Goal: Task Accomplishment & Management: Use online tool/utility

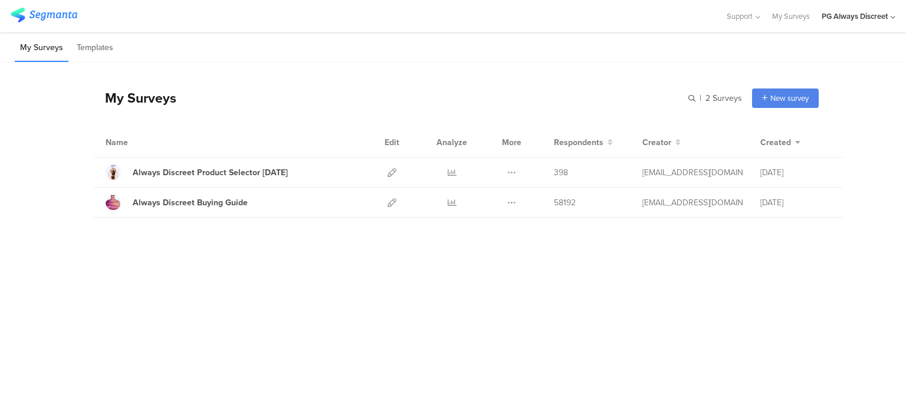
drag, startPoint x: 0, startPoint y: 0, endPoint x: 394, endPoint y: 200, distance: 441.5
click at [394, 200] on icon at bounding box center [392, 202] width 9 height 9
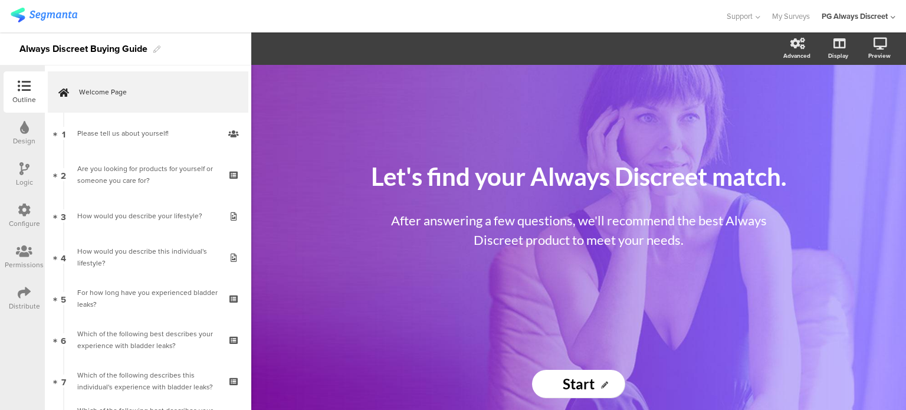
click at [316, 384] on div "Let's find your Always Discreet match. Let's find your Always Discreet match. A…" at bounding box center [578, 237] width 655 height 345
click at [22, 217] on icon at bounding box center [24, 210] width 13 height 13
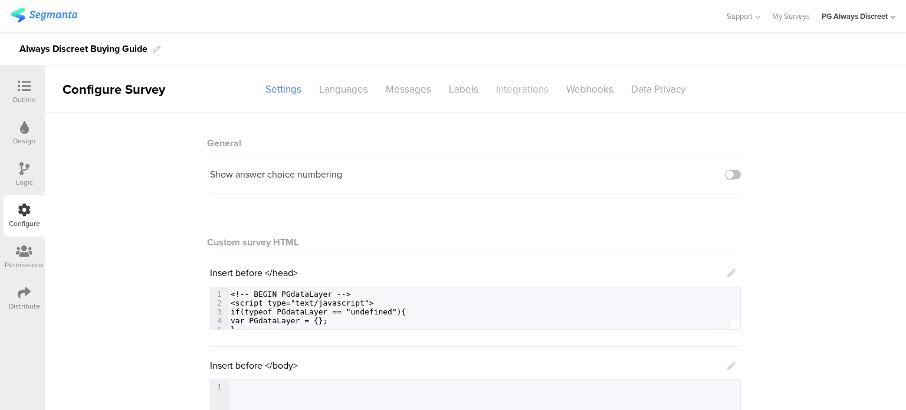
click at [529, 94] on div "Integrations" at bounding box center [522, 89] width 70 height 21
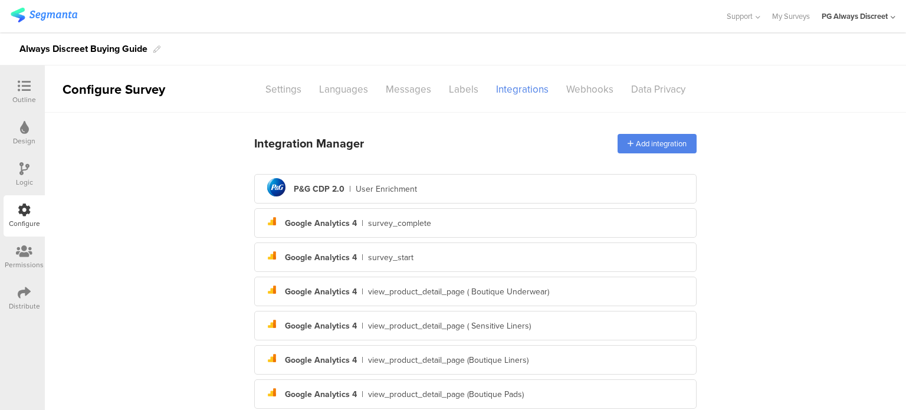
scroll to position [272, 0]
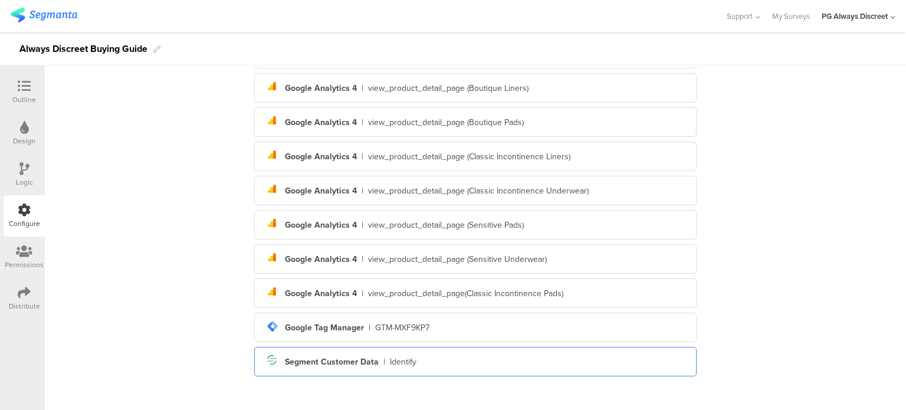
click at [439, 355] on div "Segment icon Created with Sketch. Segment Customer Data | Identify" at bounding box center [476, 362] width 424 height 20
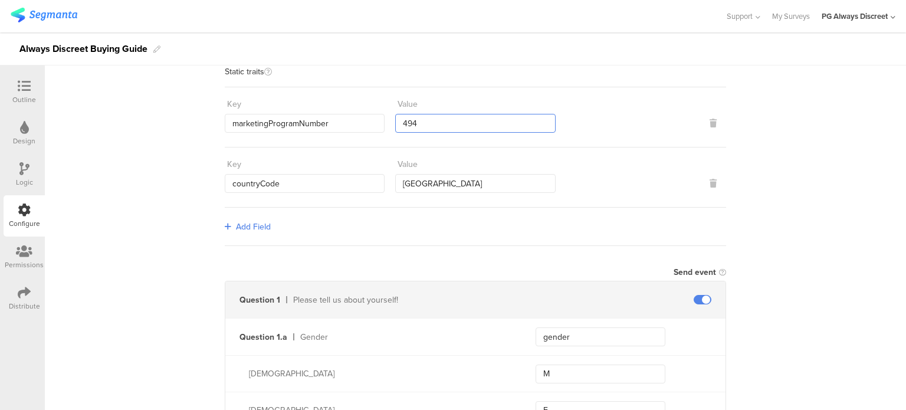
scroll to position [226, 0]
click at [450, 119] on input "494" at bounding box center [475, 122] width 160 height 19
click at [710, 123] on icon at bounding box center [713, 122] width 7 height 8
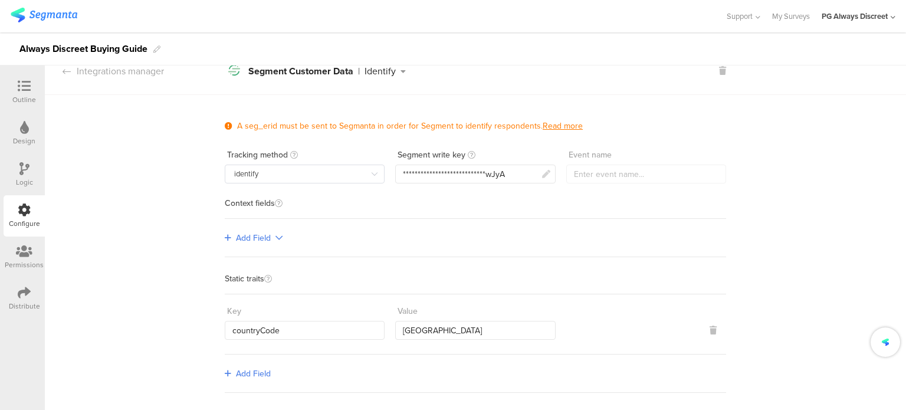
scroll to position [0, 0]
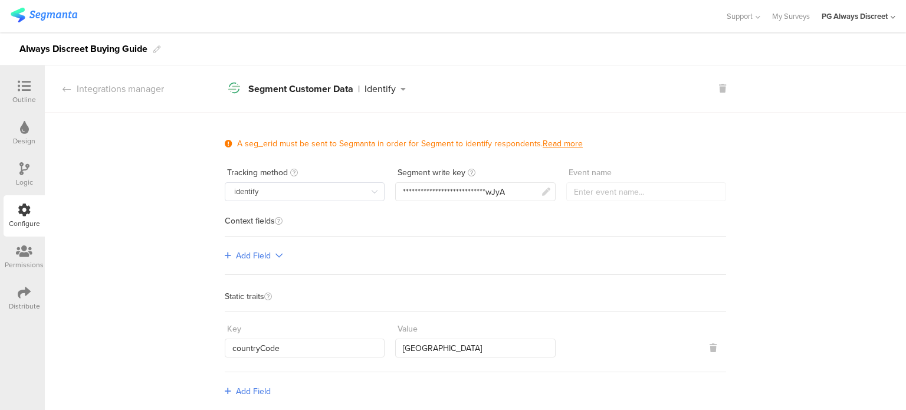
click at [243, 250] on span "Add Field" at bounding box center [253, 256] width 35 height 12
click at [262, 284] on link "Single-level" at bounding box center [265, 279] width 89 height 24
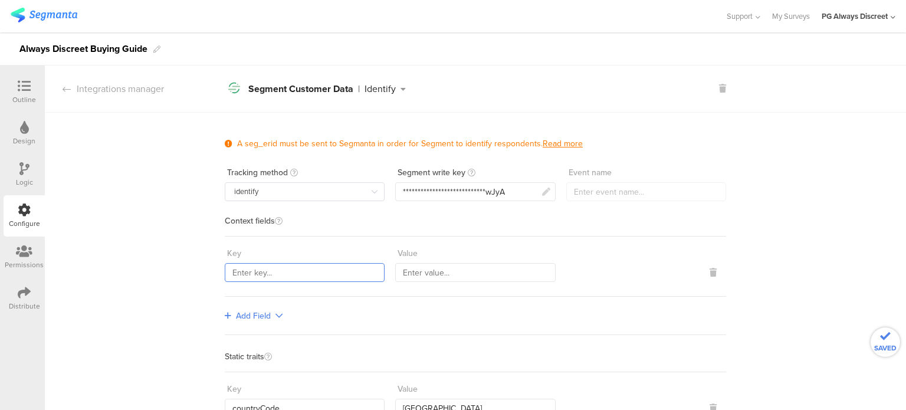
click at [266, 268] on input "text" at bounding box center [305, 272] width 160 height 19
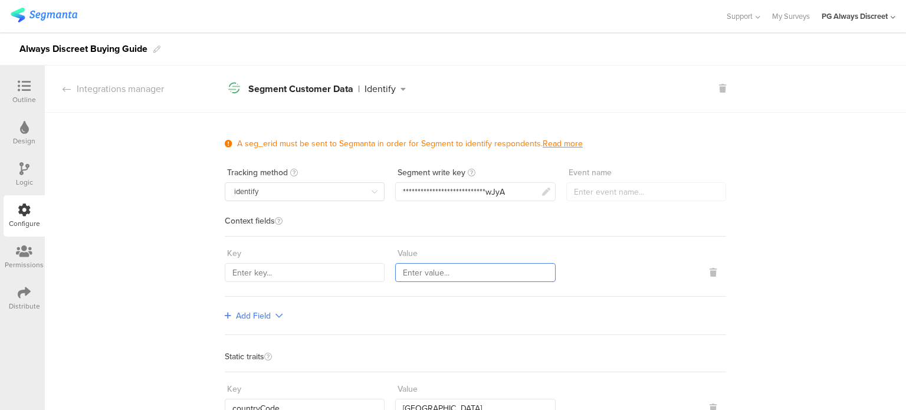
click at [461, 267] on input "text" at bounding box center [475, 272] width 160 height 19
type input "494"
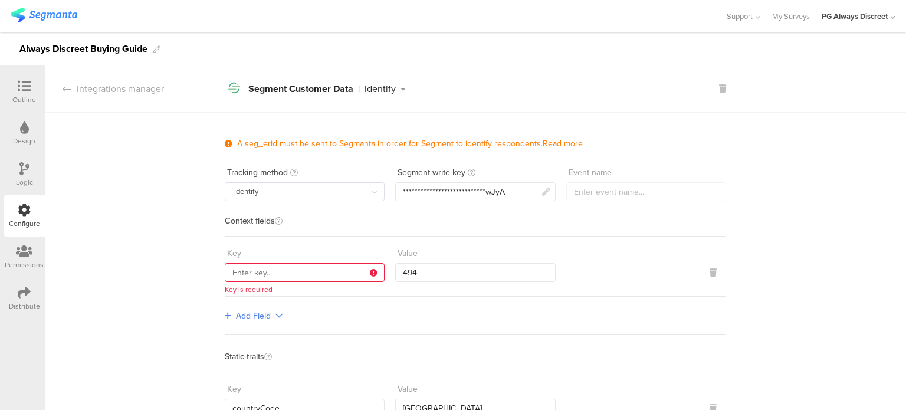
drag, startPoint x: 83, startPoint y: 299, endPoint x: 294, endPoint y: 289, distance: 211.5
click at [301, 271] on input "text" at bounding box center [305, 272] width 160 height 19
paste input "marketingProgramNumber"
type input "marketingProgramNumber"
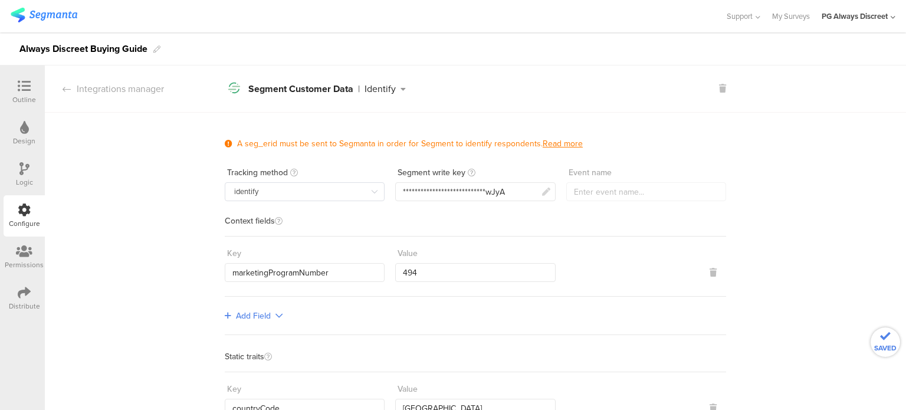
click at [473, 181] on div "Segment write key" at bounding box center [475, 172] width 160 height 19
click at [467, 186] on div "**********" at bounding box center [454, 192] width 102 height 12
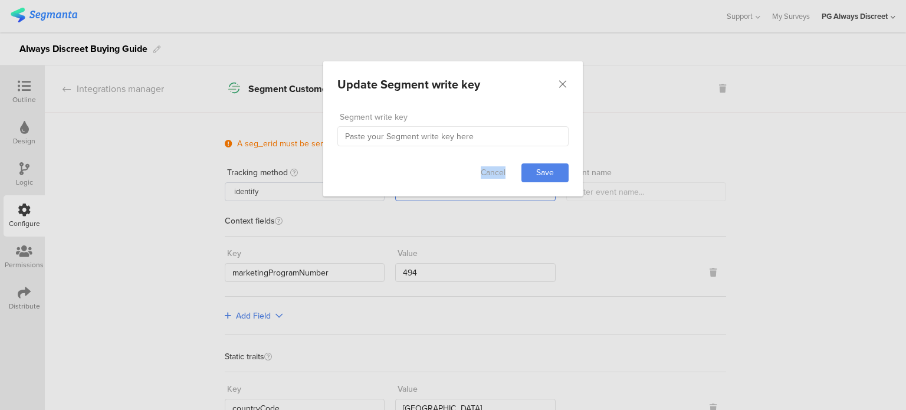
click at [467, 185] on div "Update Segment write key Failed saving changes. If the problem persists please …" at bounding box center [453, 205] width 906 height 410
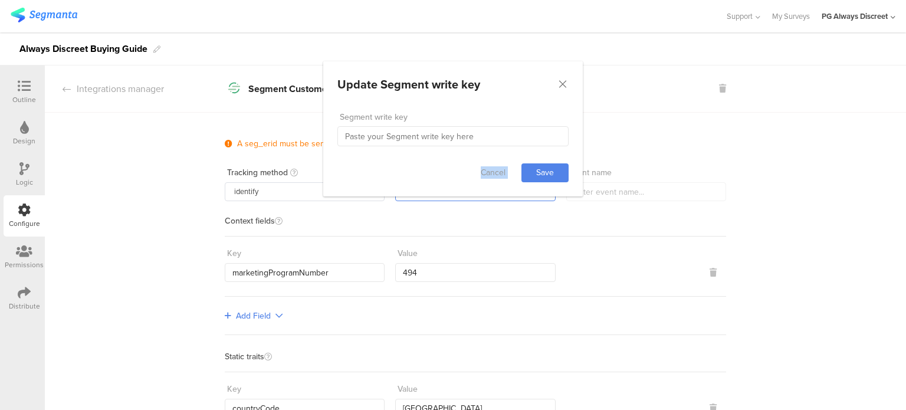
click at [467, 185] on div "Cancel Save" at bounding box center [453, 172] width 260 height 47
click at [467, 185] on body "You are using an unsupported version of Internet Explorer. Unsupported browsers…" at bounding box center [453, 205] width 906 height 410
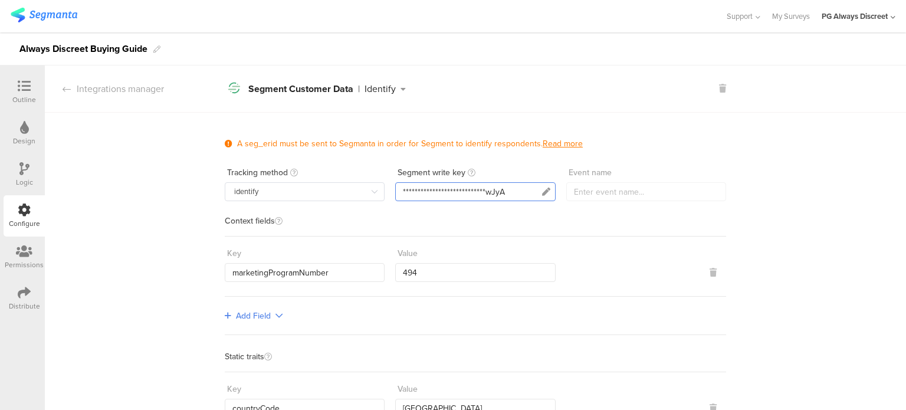
click at [467, 186] on div "**********" at bounding box center [454, 192] width 102 height 12
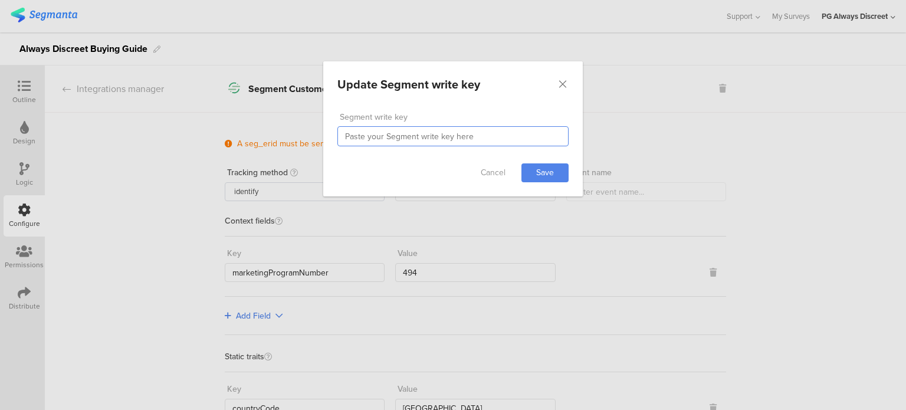
click at [477, 139] on input "dialog" at bounding box center [453, 136] width 231 height 20
click at [264, 206] on div "Update Segment write key Failed saving changes. If the problem persists please …" at bounding box center [453, 205] width 906 height 410
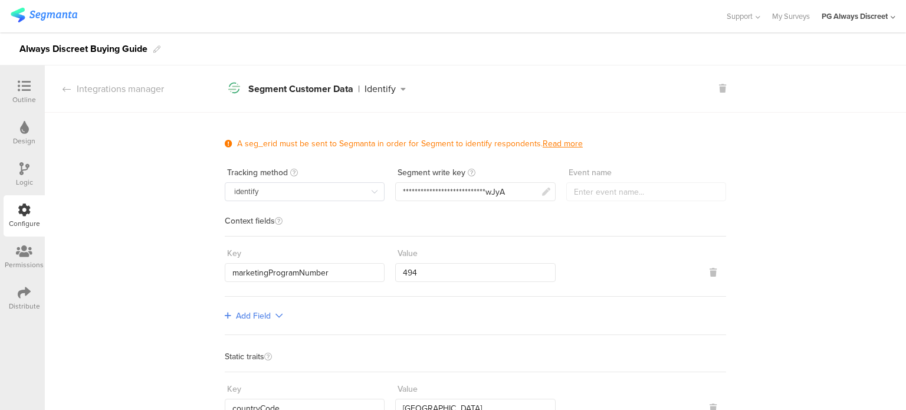
click at [352, 188] on input "identify" at bounding box center [305, 191] width 160 height 19
click at [427, 220] on div "Context fields" at bounding box center [476, 226] width 502 height 19
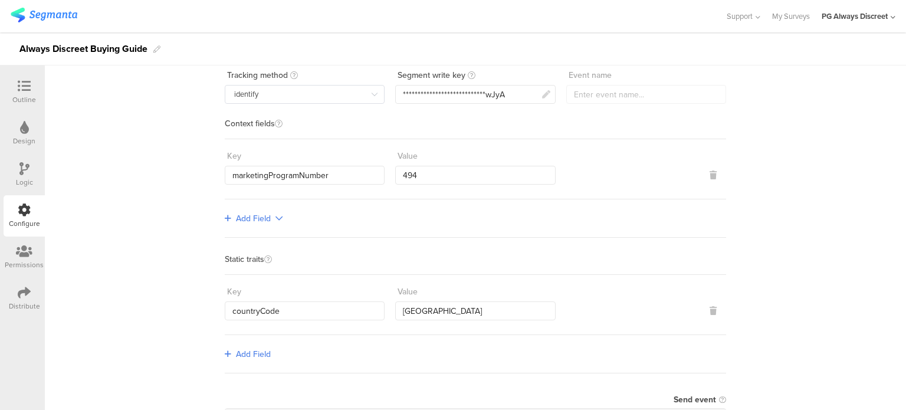
scroll to position [177, 0]
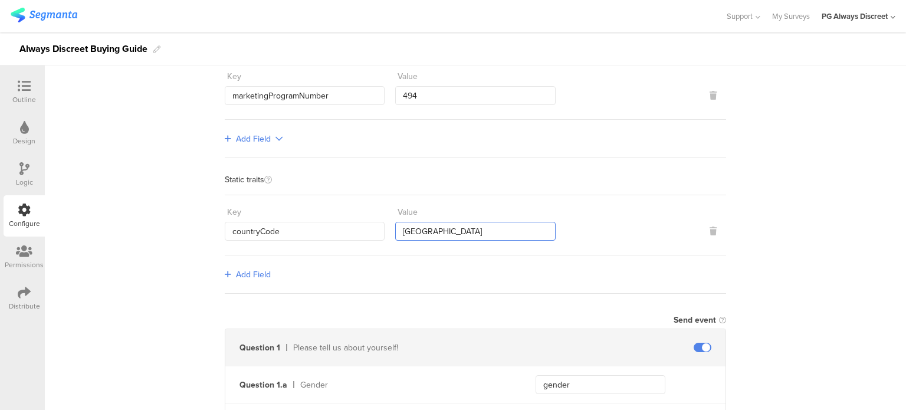
click at [428, 232] on input "USA" at bounding box center [475, 231] width 160 height 19
type input "xxx"
click at [445, 274] on div "Add Field" at bounding box center [476, 275] width 502 height 38
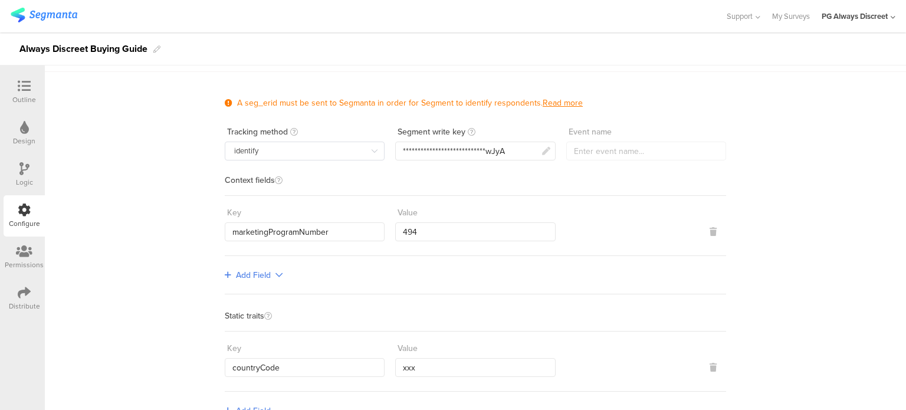
scroll to position [0, 0]
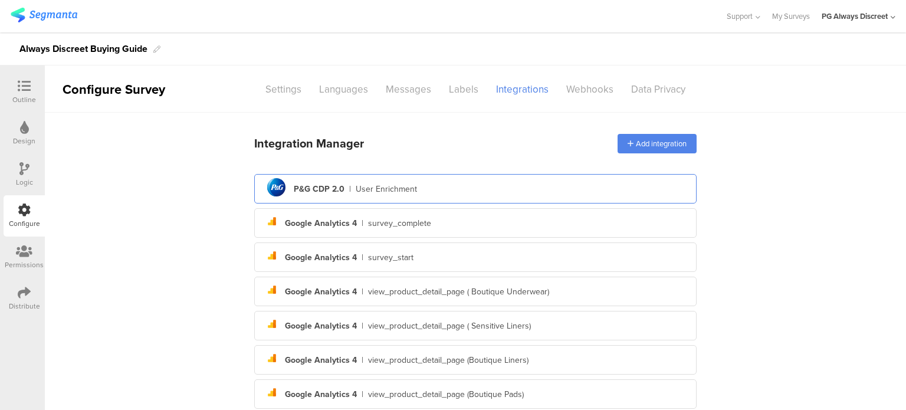
click at [475, 198] on div "pg logo P&G CDP 2.0 | User Enrichment" at bounding box center [476, 189] width 424 height 29
click at [407, 189] on div "User Enrichment" at bounding box center [386, 189] width 61 height 12
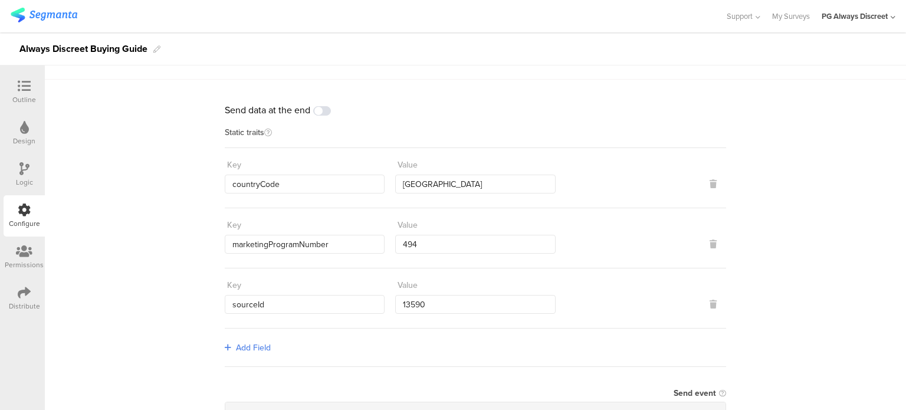
scroll to position [59, 0]
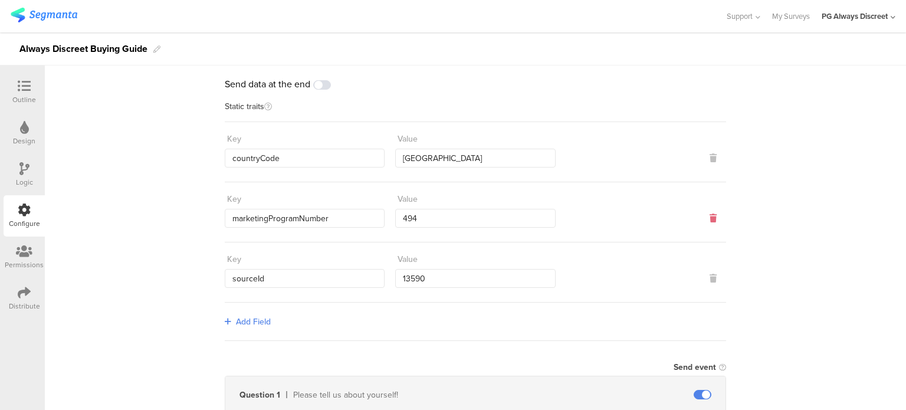
click at [710, 218] on icon at bounding box center [713, 218] width 7 height 8
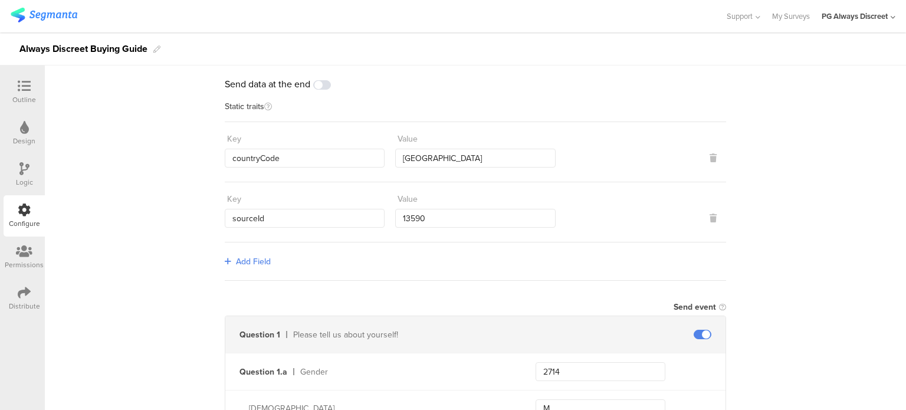
click at [264, 258] on span "Add Field" at bounding box center [253, 262] width 35 height 12
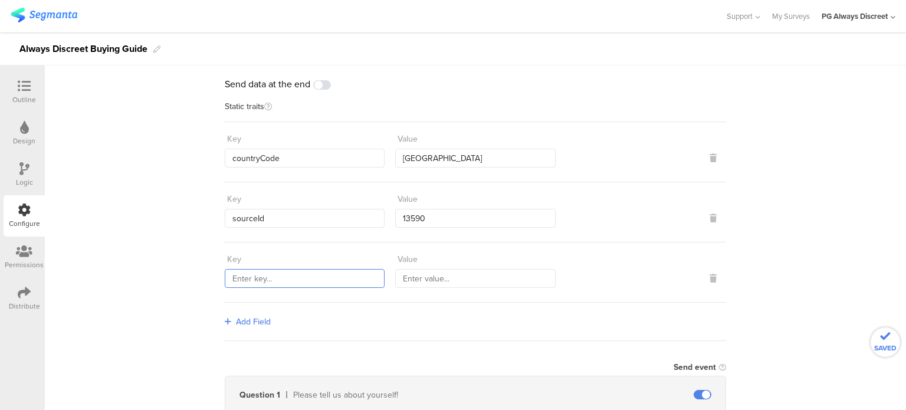
click at [312, 284] on input "text" at bounding box center [305, 278] width 160 height 19
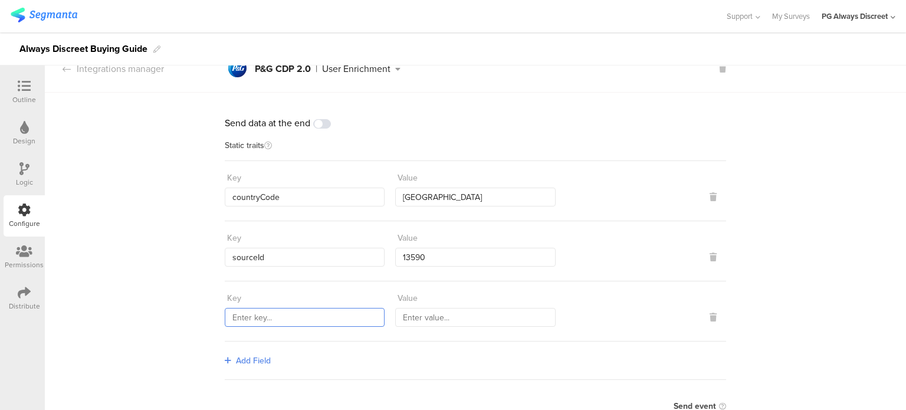
scroll to position [0, 0]
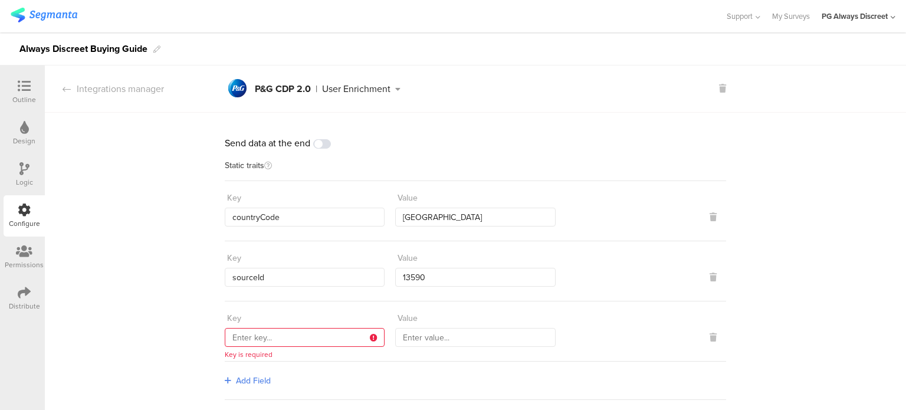
click at [316, 330] on input "text" at bounding box center [305, 337] width 160 height 19
paste input "marketingProgramNumber"
type input "marketingProgramNumber"
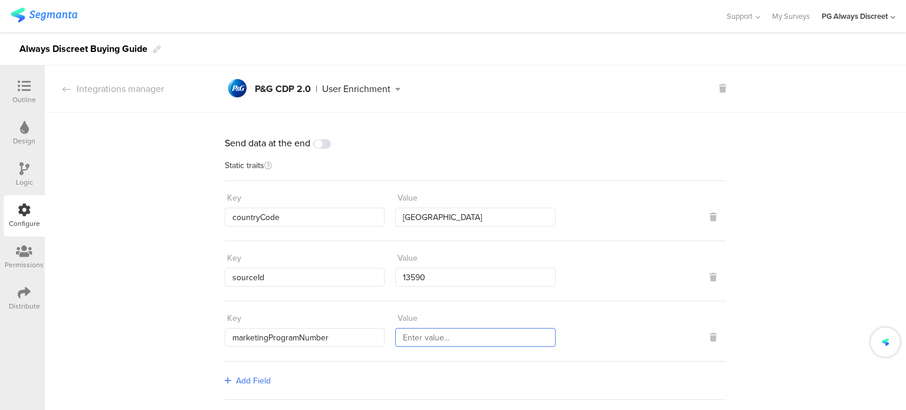
click at [511, 336] on input "text" at bounding box center [475, 337] width 160 height 19
type input "494"
click at [325, 142] on span at bounding box center [322, 143] width 18 height 9
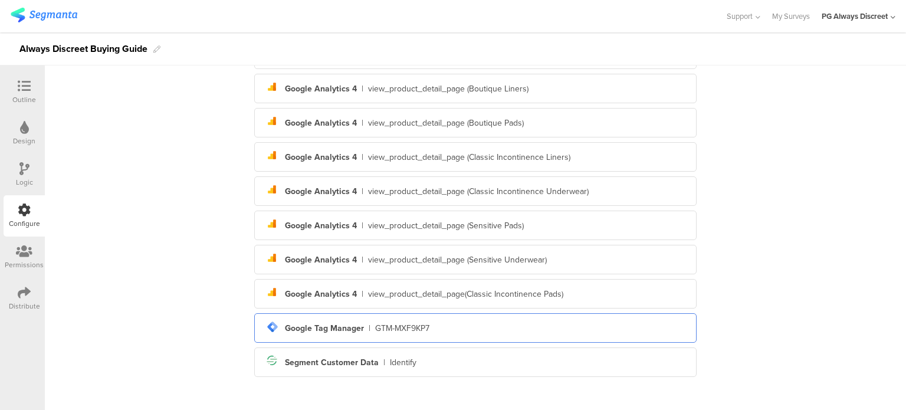
scroll to position [272, 0]
click at [512, 360] on div "Segment icon Created with Sketch. Segment Customer Data | Identify" at bounding box center [476, 362] width 424 height 20
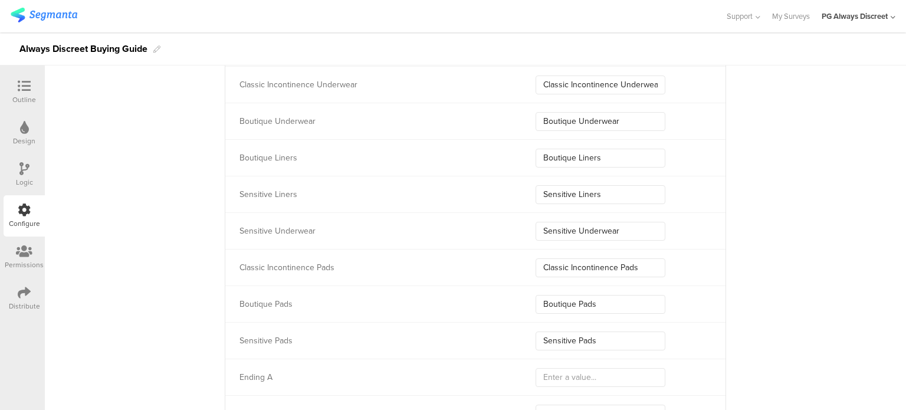
scroll to position [3736, 0]
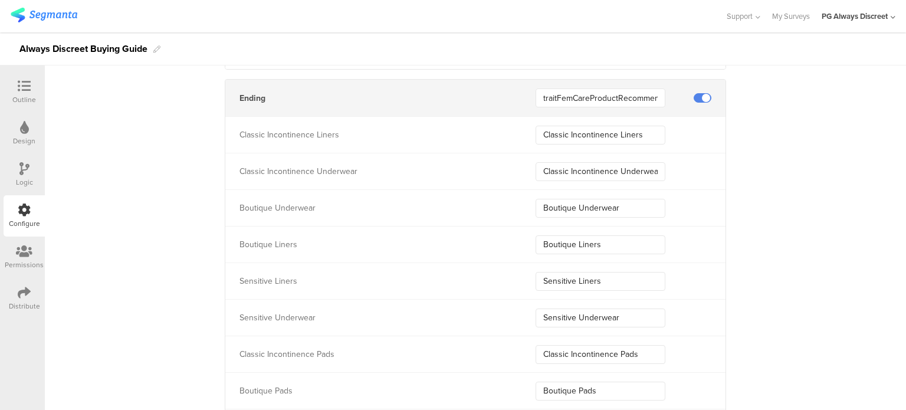
click at [28, 254] on icon at bounding box center [24, 251] width 17 height 13
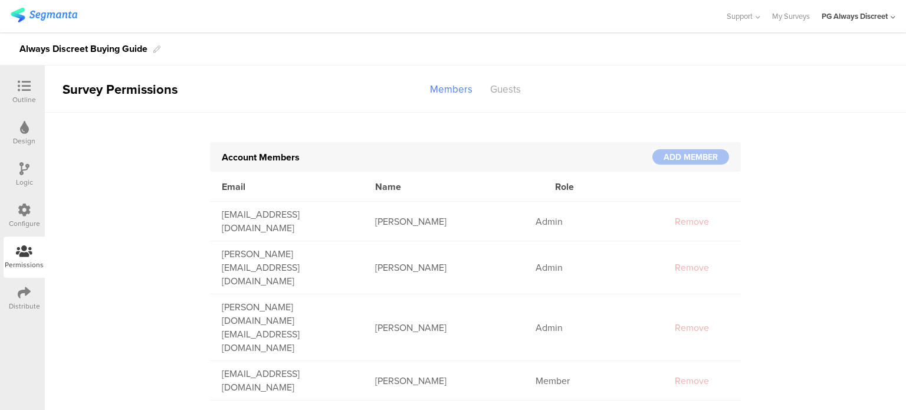
click at [24, 196] on div "Configure" at bounding box center [24, 215] width 41 height 41
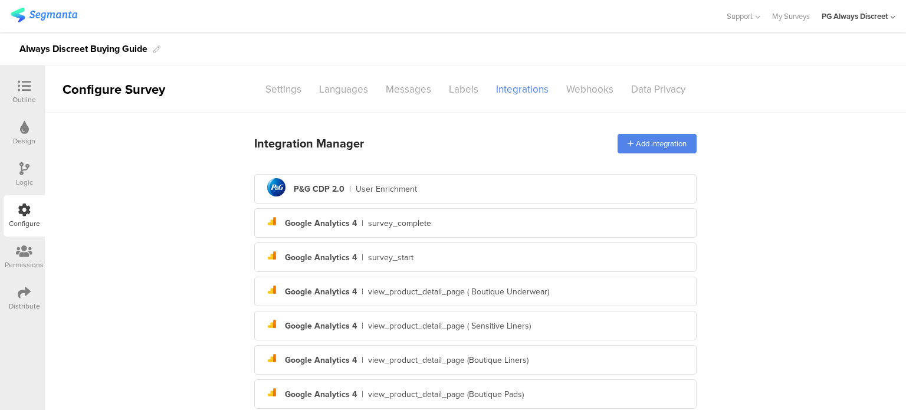
click at [24, 130] on icon at bounding box center [24, 127] width 9 height 13
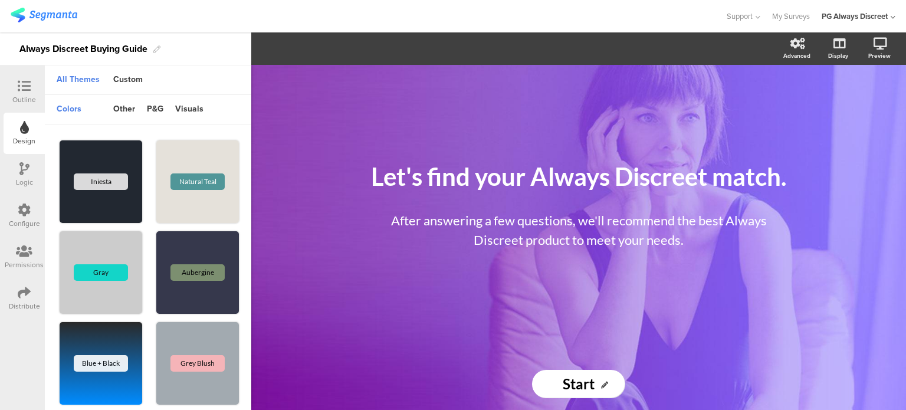
click at [14, 84] on div at bounding box center [24, 87] width 24 height 15
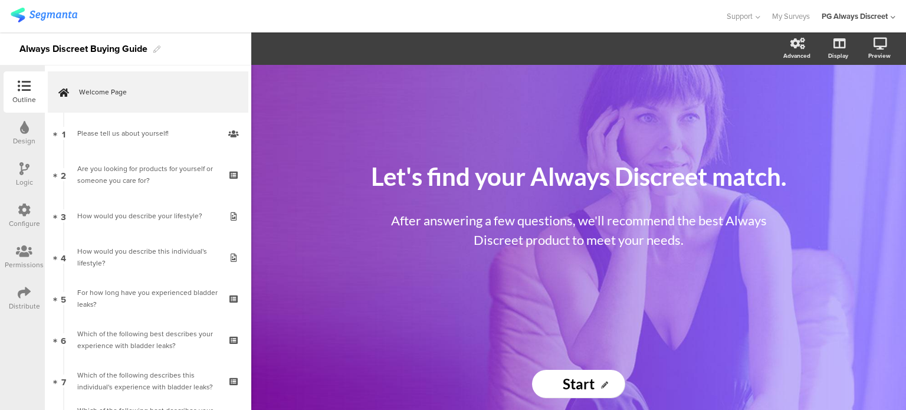
click at [24, 221] on div "Configure" at bounding box center [24, 223] width 31 height 11
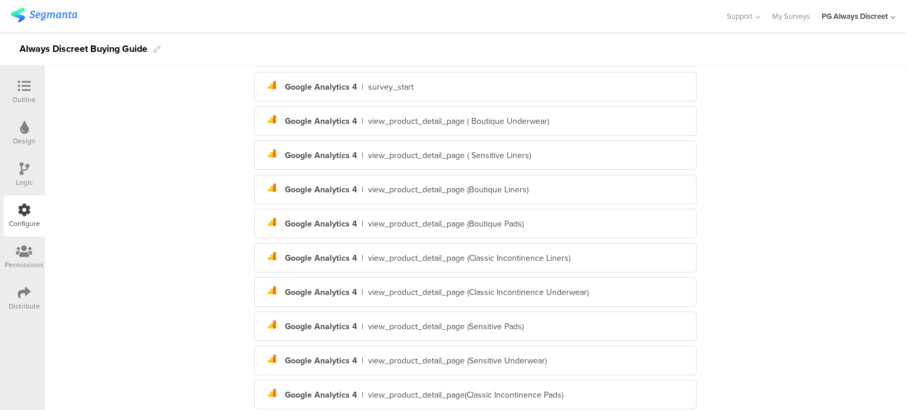
scroll to position [272, 0]
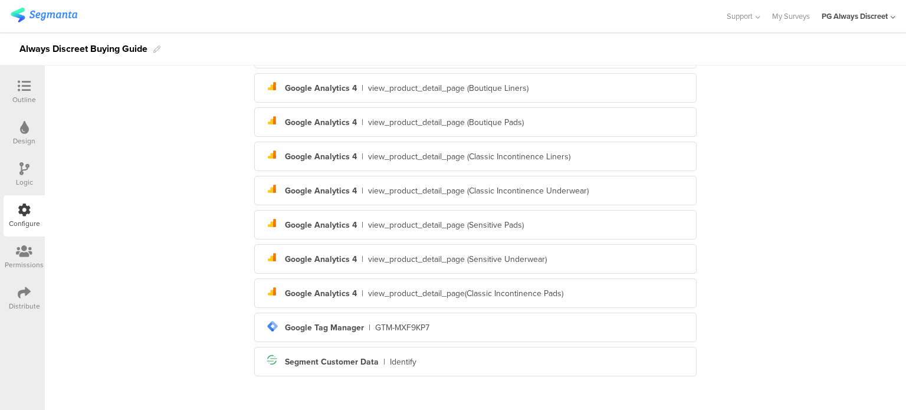
drag, startPoint x: 491, startPoint y: 361, endPoint x: 408, endPoint y: 402, distance: 92.6
click at [408, 402] on main "Integration Manager Add integration pg logo P&G CDP 2.0 | User Enrichment analy…" at bounding box center [476, 126] width 862 height 570
click at [352, 368] on div "Segment icon Created with Sketch. Segment Customer Data | Identify" at bounding box center [476, 362] width 424 height 20
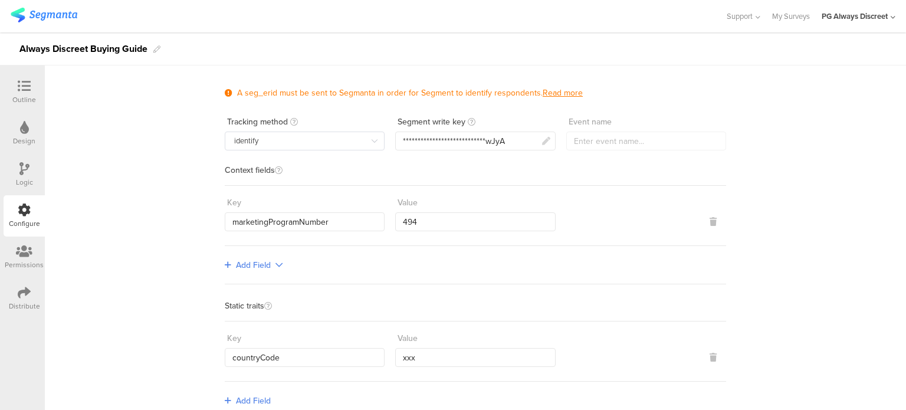
scroll to position [118, 0]
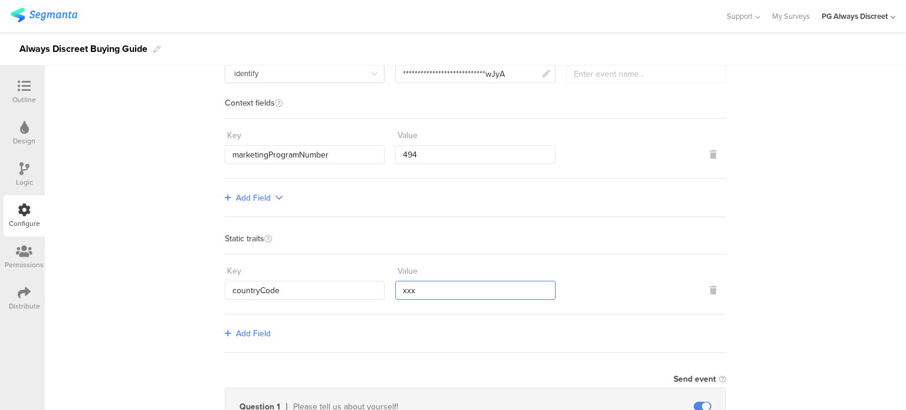
click at [415, 286] on input "xxx" at bounding box center [475, 290] width 160 height 19
type input "USA"
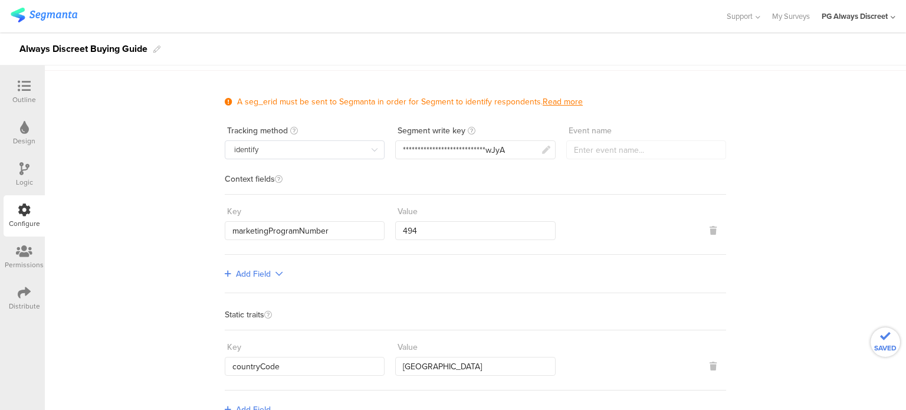
scroll to position [0, 0]
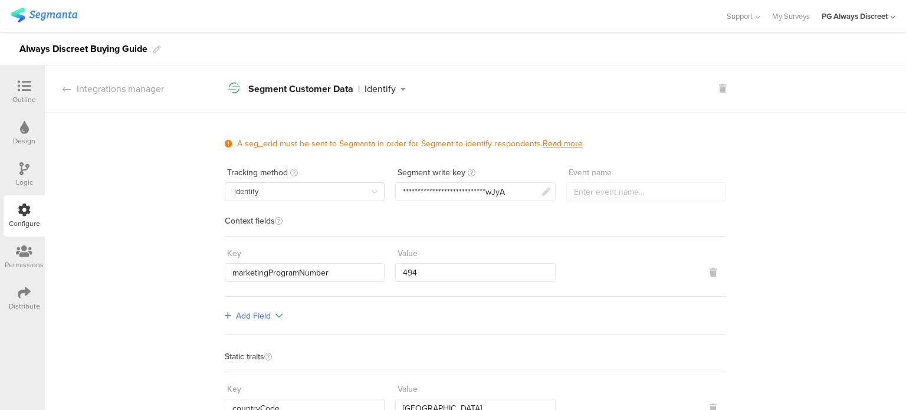
click at [398, 91] on icon at bounding box center [403, 89] width 15 height 8
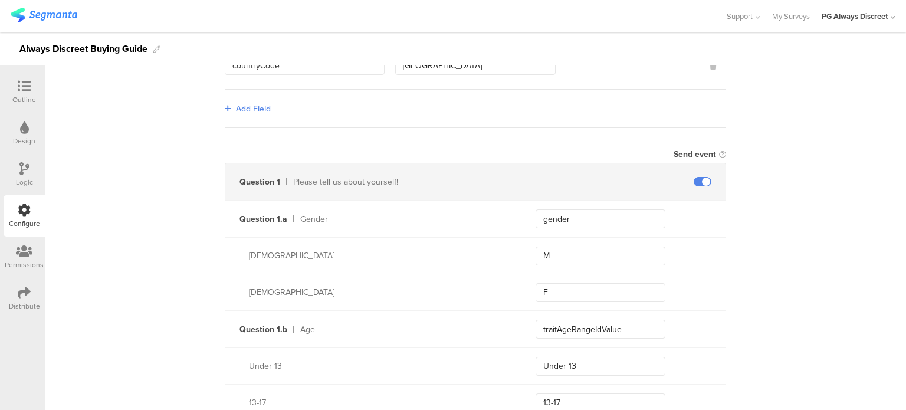
scroll to position [413, 0]
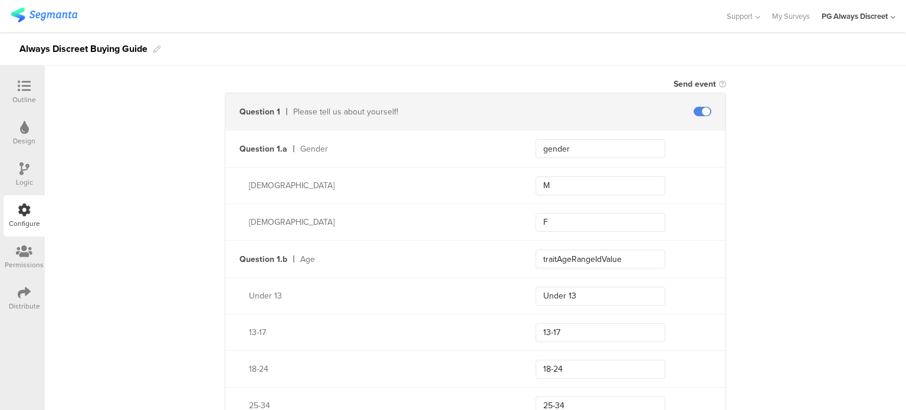
click at [694, 107] on span at bounding box center [703, 111] width 18 height 9
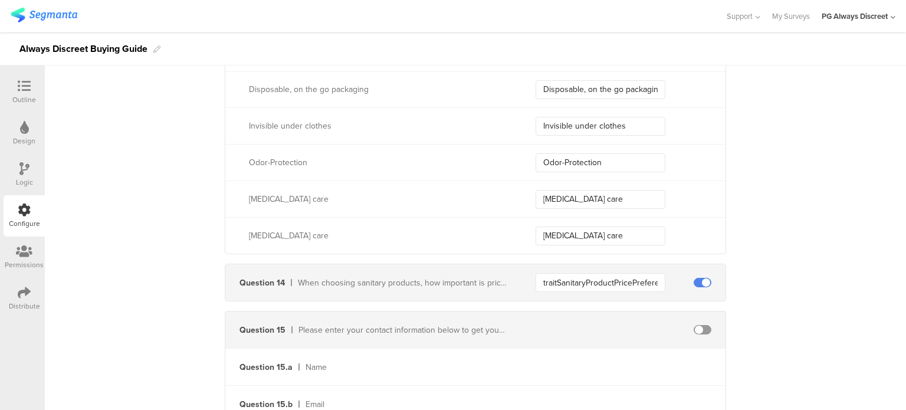
scroll to position [3441, 0]
